Goal: Navigation & Orientation: Go to known website

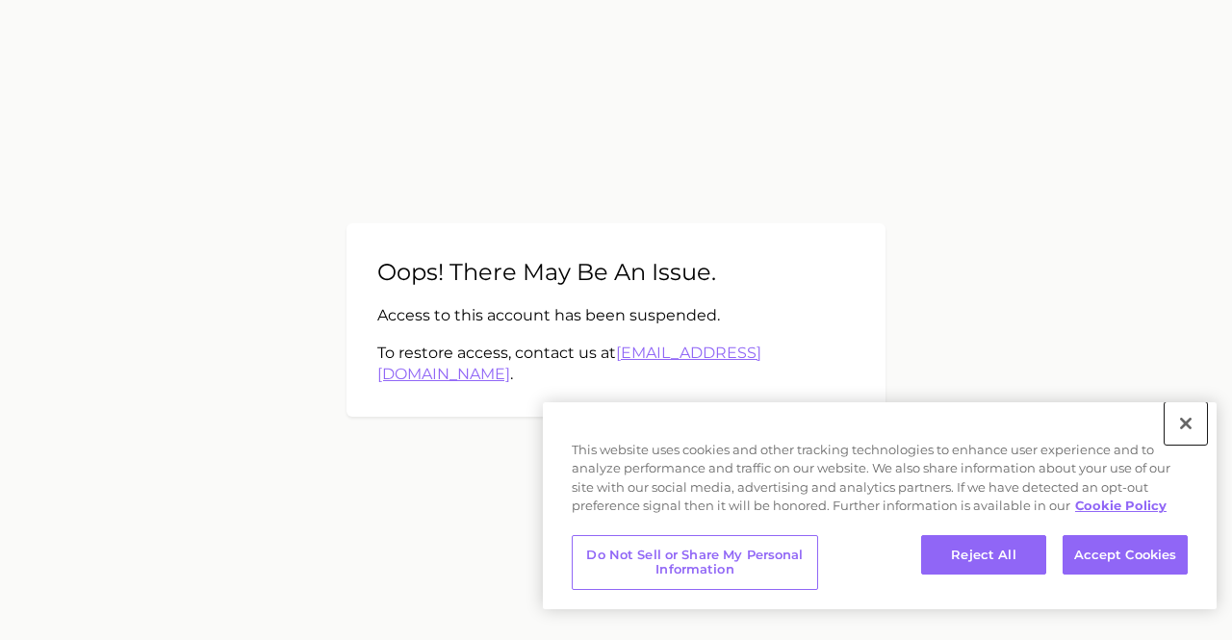
click at [1190, 420] on button "Close" at bounding box center [1186, 423] width 42 height 42
